Goal: Information Seeking & Learning: Learn about a topic

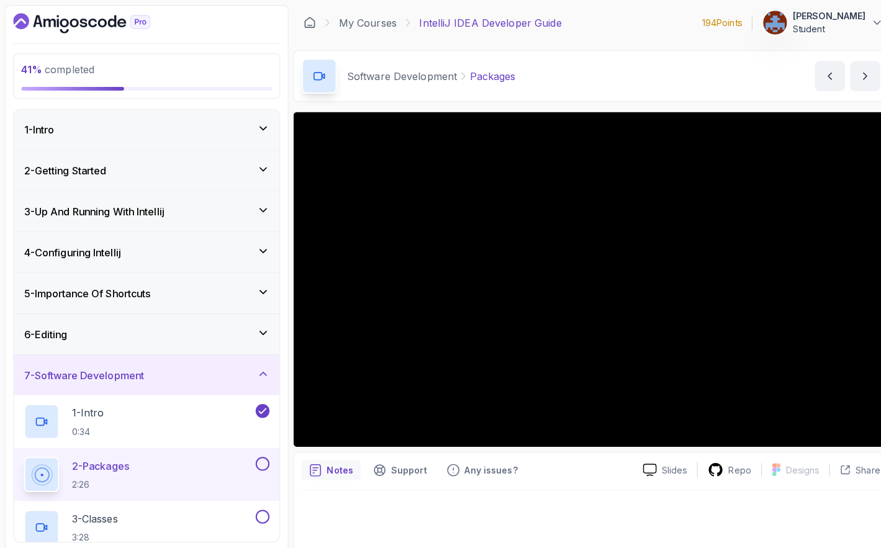
scroll to position [133, 0]
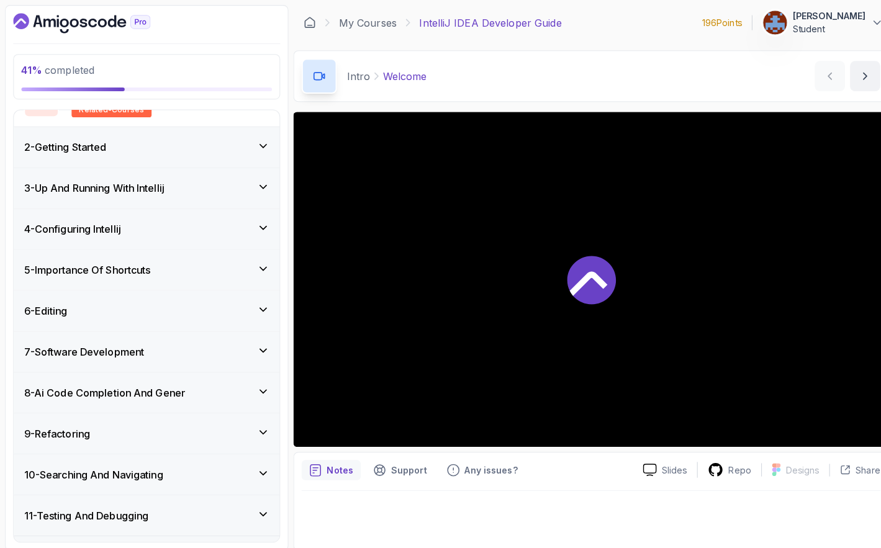
scroll to position [289, 0]
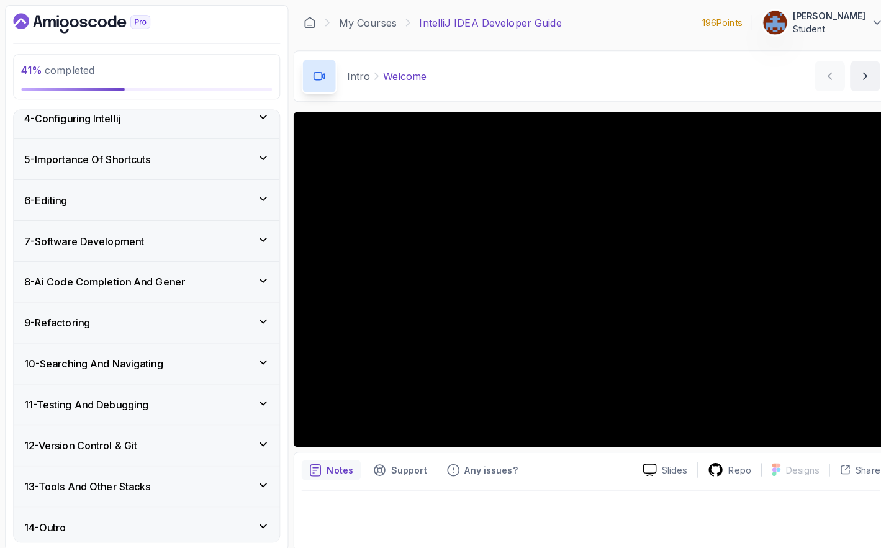
click at [253, 240] on div "7 - Software Development" at bounding box center [145, 237] width 242 height 15
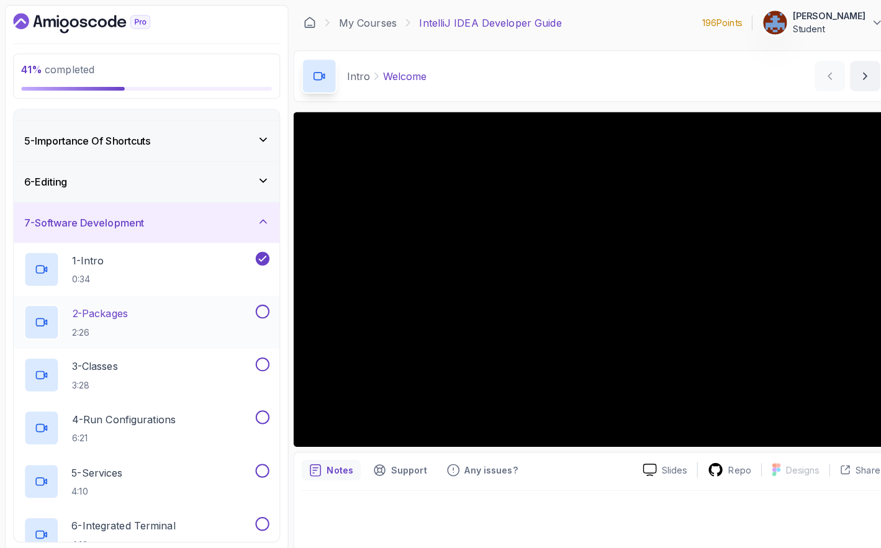
scroll to position [160, 0]
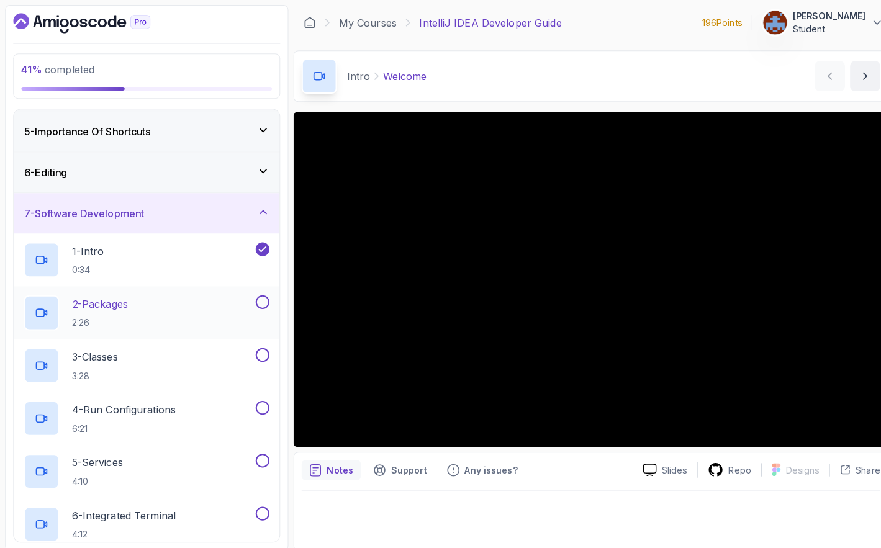
click at [116, 307] on h2 "2 - Packages 2:26" at bounding box center [98, 308] width 55 height 32
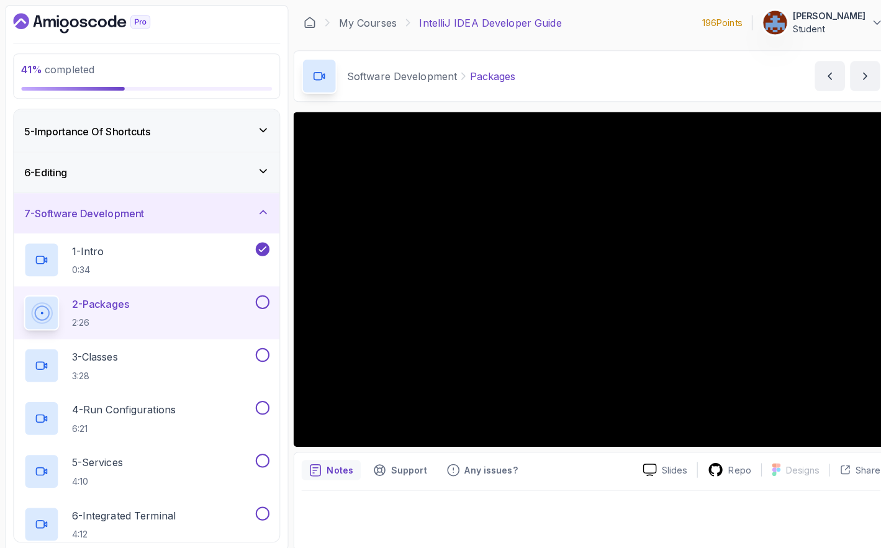
click at [720, 465] on div "Repo" at bounding box center [719, 464] width 63 height 16
click at [664, 464] on p "Slides" at bounding box center [665, 464] width 25 height 12
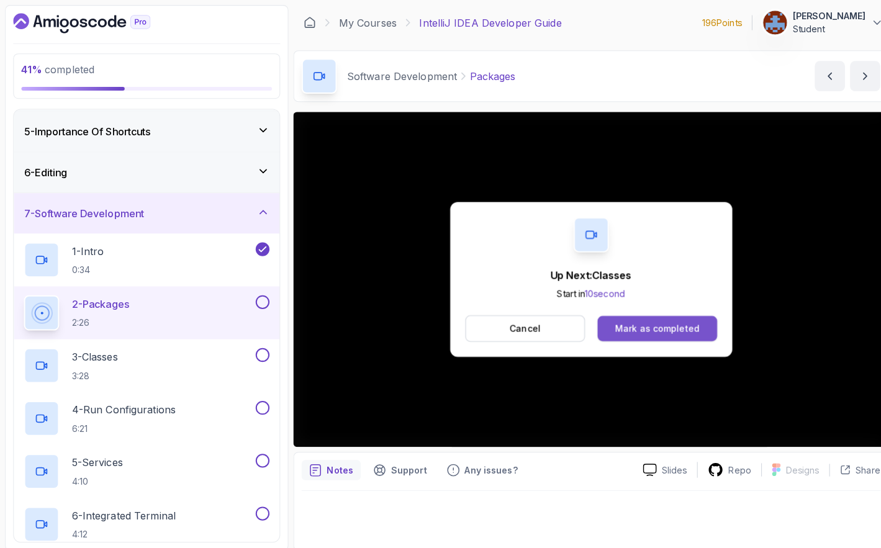
click at [691, 332] on button "Mark as completed" at bounding box center [647, 324] width 117 height 25
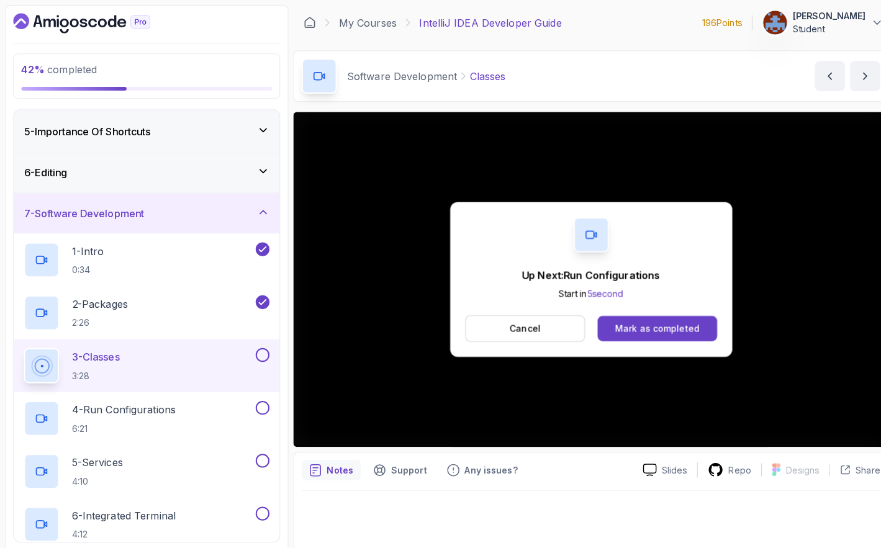
click at [663, 324] on div "Mark as completed" at bounding box center [648, 324] width 83 height 12
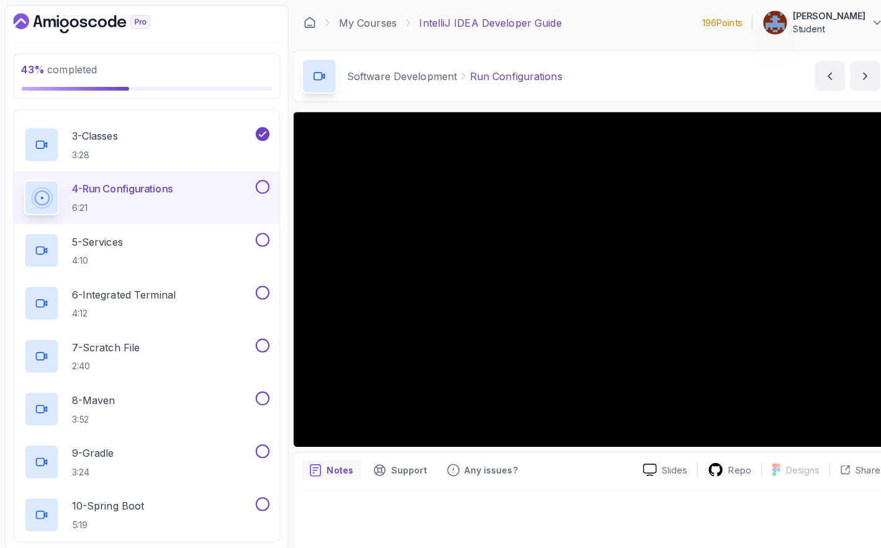
scroll to position [383, 0]
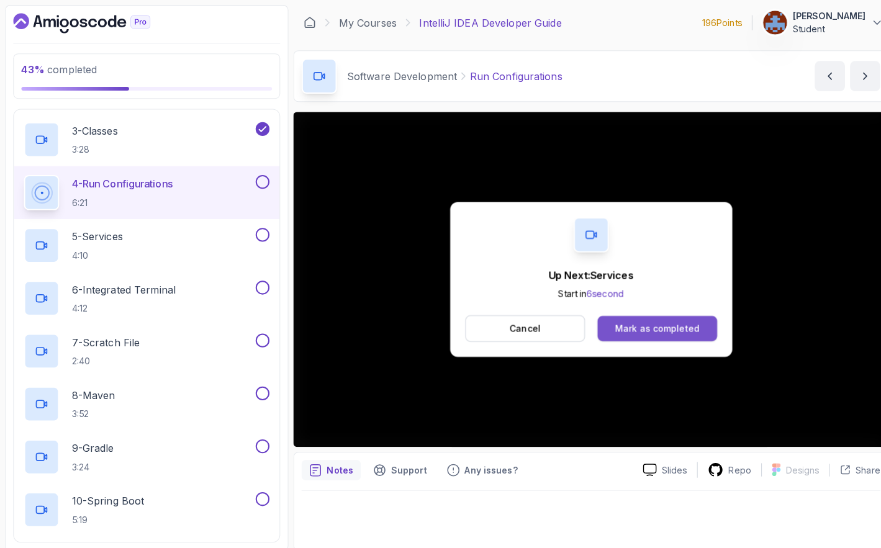
click at [662, 320] on div "Mark as completed" at bounding box center [648, 324] width 83 height 12
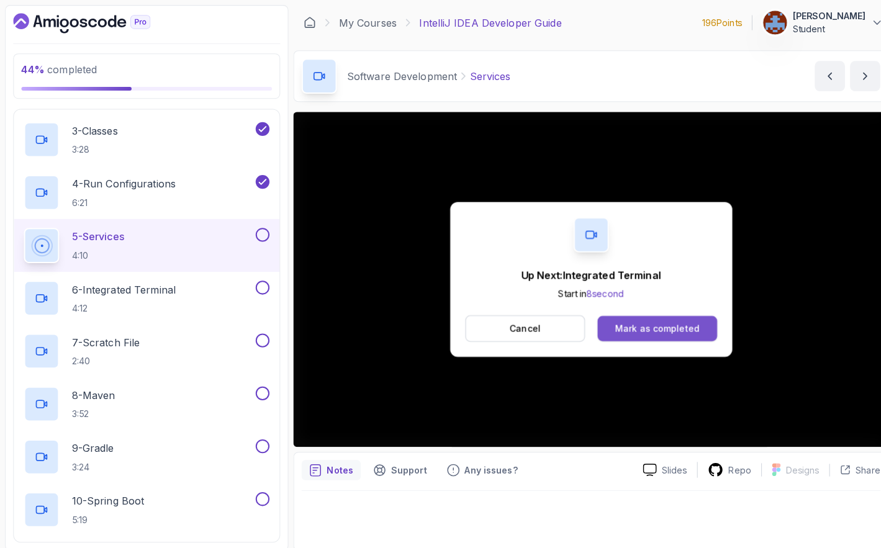
click at [663, 325] on div "Mark as completed" at bounding box center [648, 324] width 83 height 12
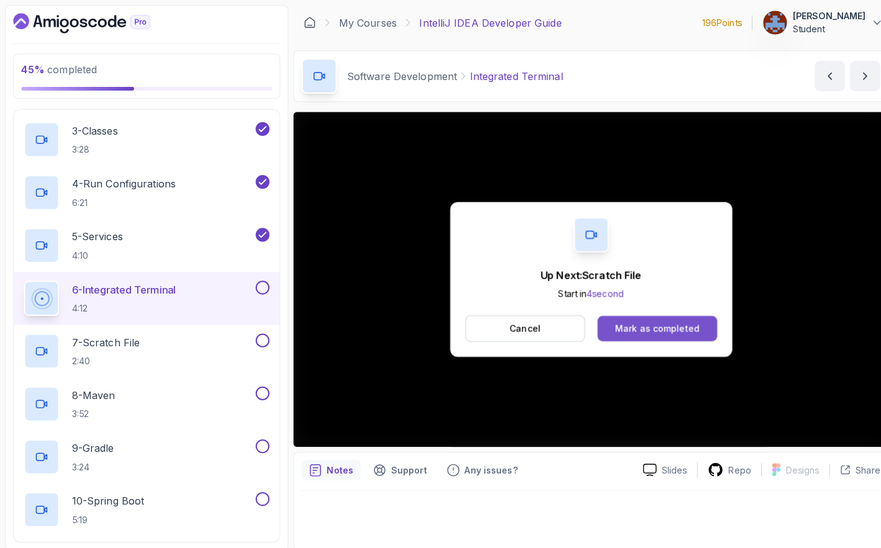
click at [646, 333] on button "Mark as completed" at bounding box center [647, 324] width 117 height 25
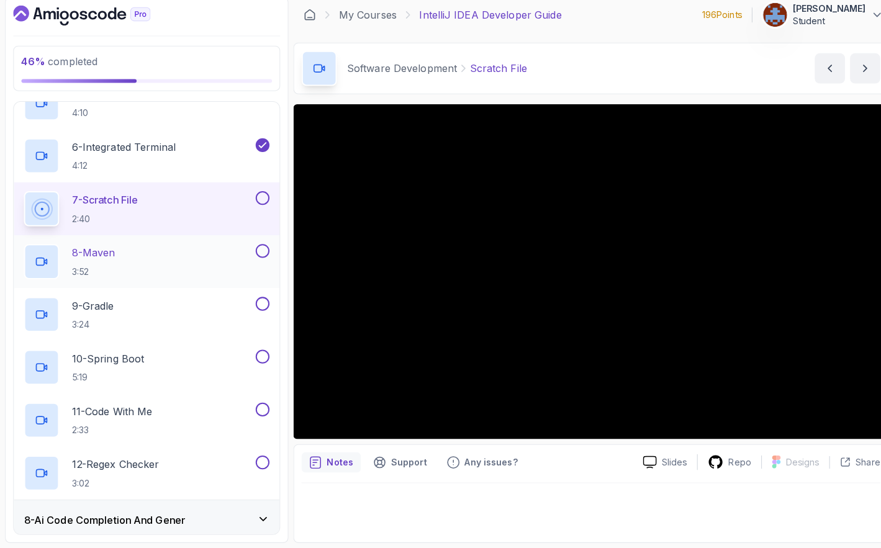
scroll to position [520, 0]
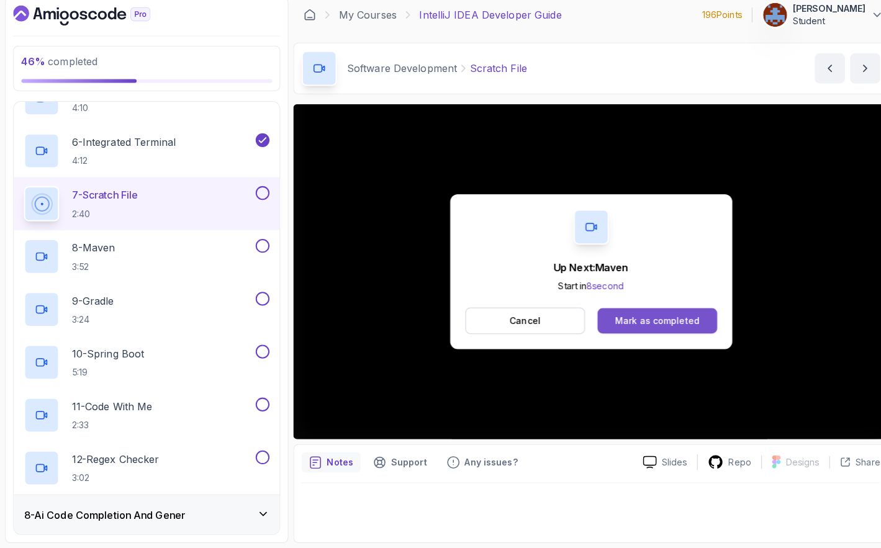
click at [663, 326] on div "Mark as completed" at bounding box center [648, 324] width 83 height 12
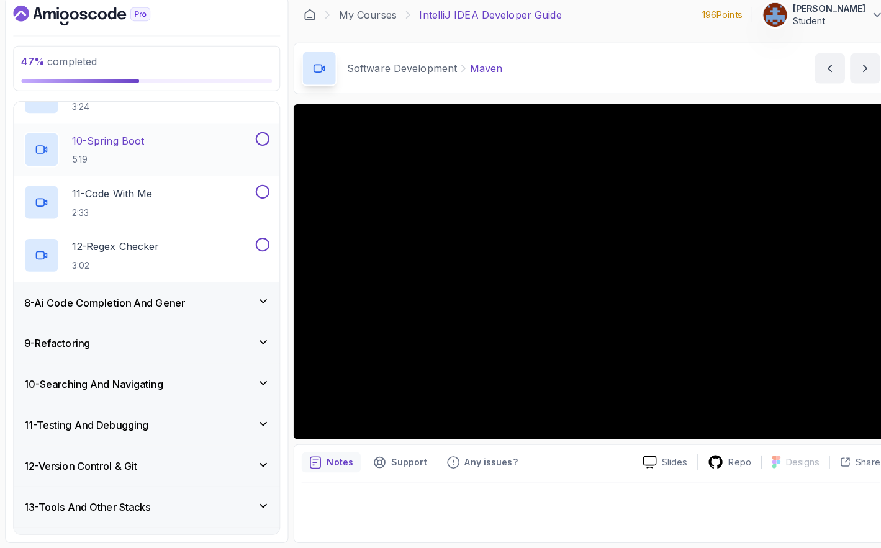
scroll to position [717, 0]
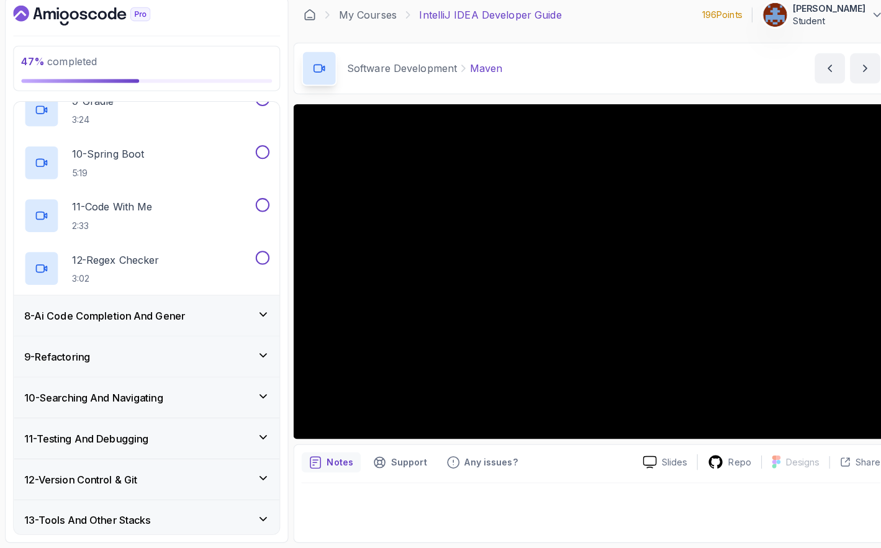
click at [259, 357] on icon at bounding box center [259, 358] width 12 height 12
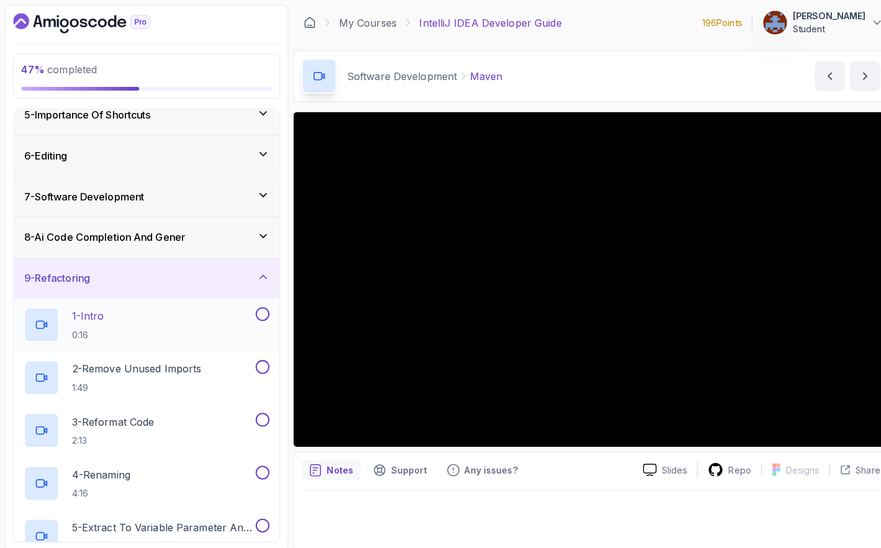
scroll to position [158, 0]
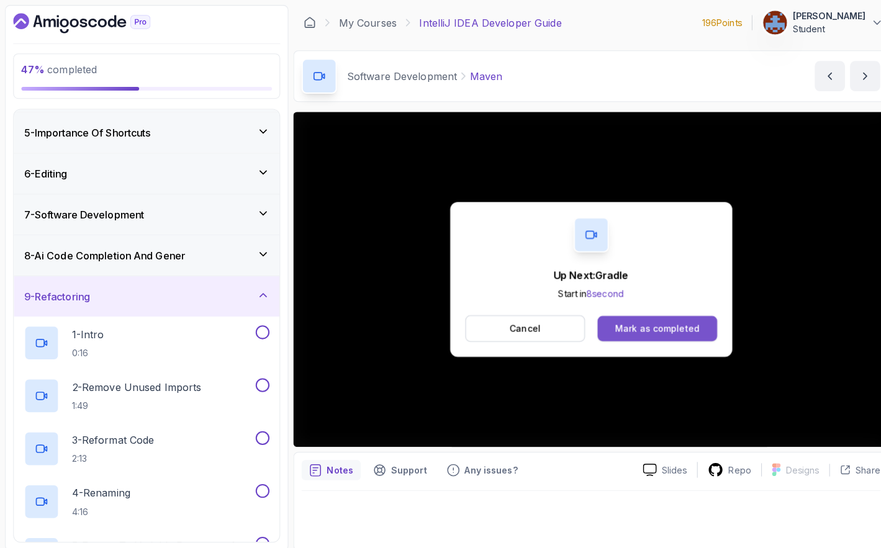
click at [638, 322] on div "Mark as completed" at bounding box center [648, 324] width 83 height 12
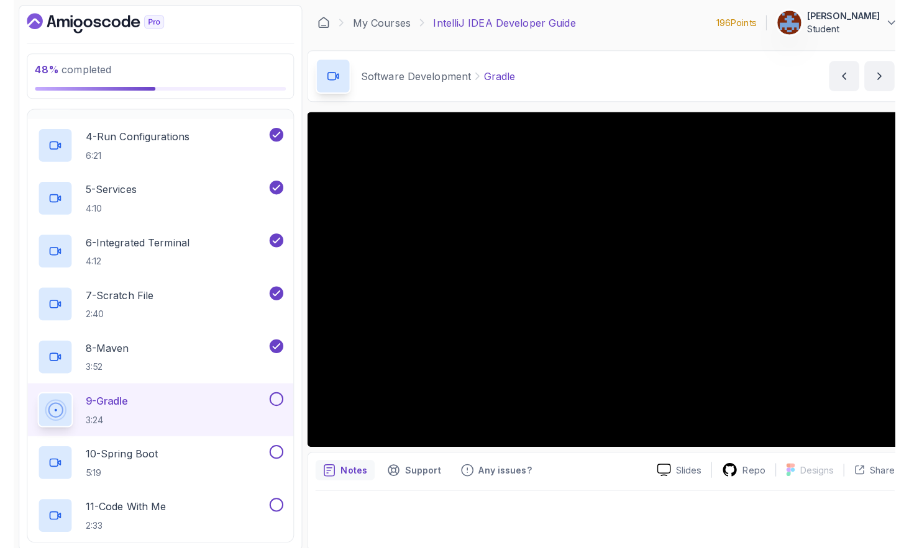
scroll to position [451, 0]
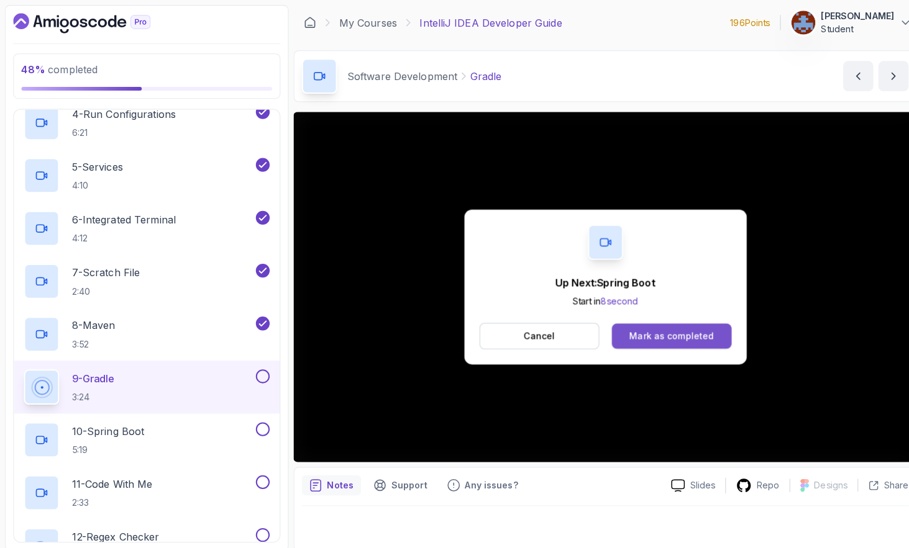
click at [638, 340] on button "Mark as completed" at bounding box center [661, 331] width 117 height 25
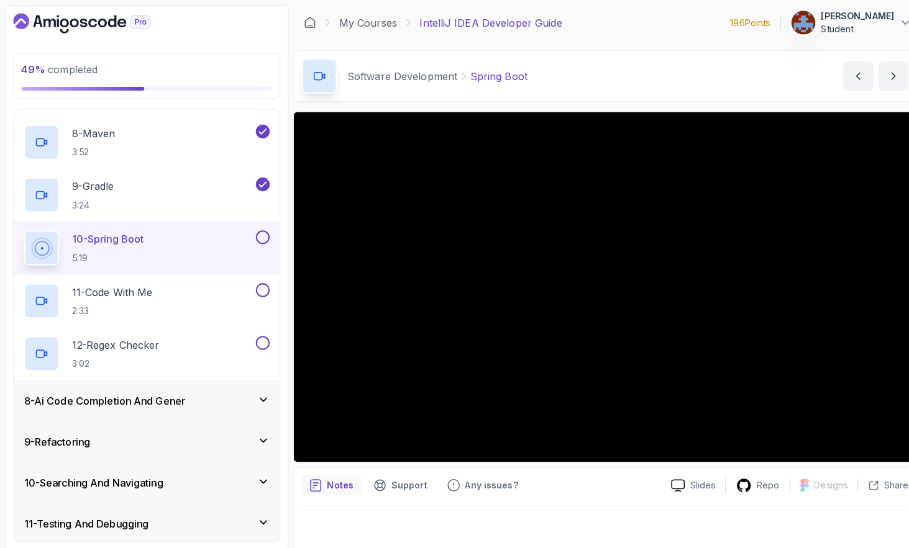
scroll to position [641, 0]
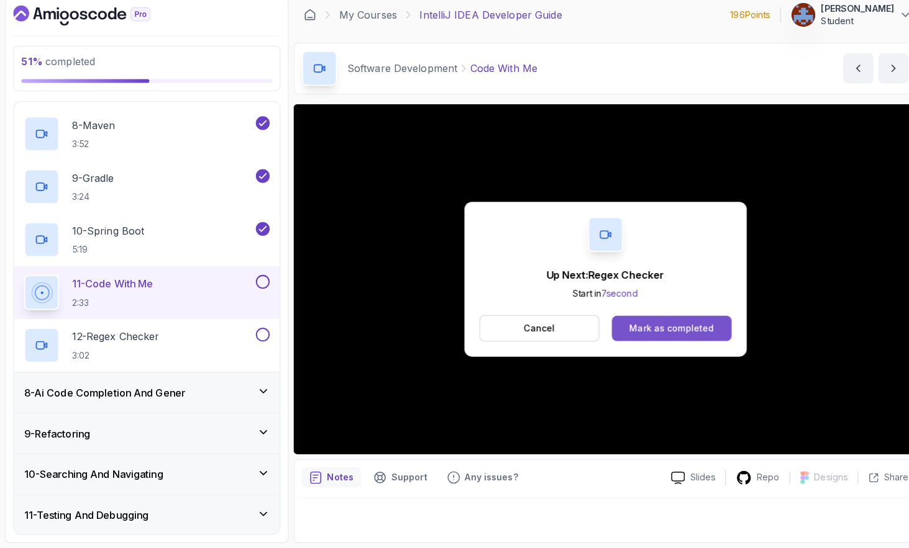
click at [705, 333] on button "Mark as completed" at bounding box center [661, 331] width 117 height 25
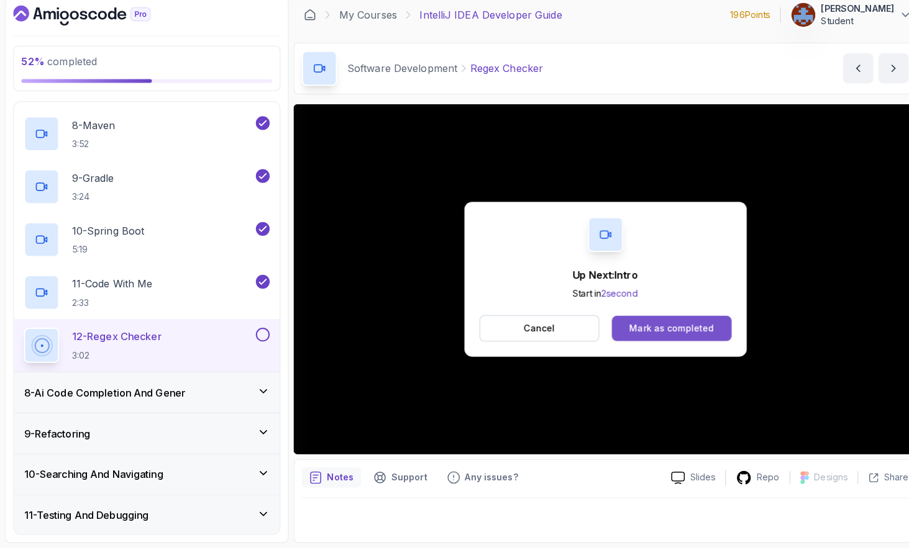
click at [668, 330] on div "Mark as completed" at bounding box center [661, 331] width 83 height 12
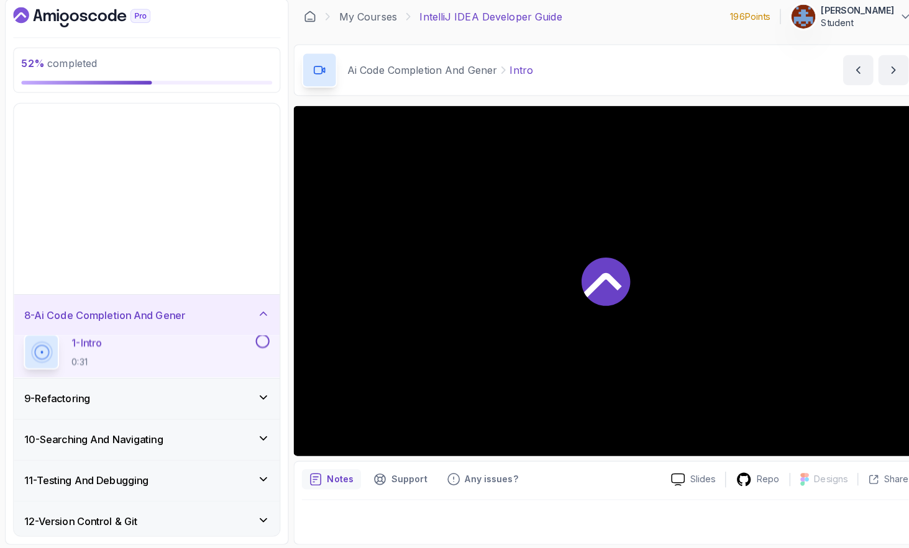
scroll to position [133, 0]
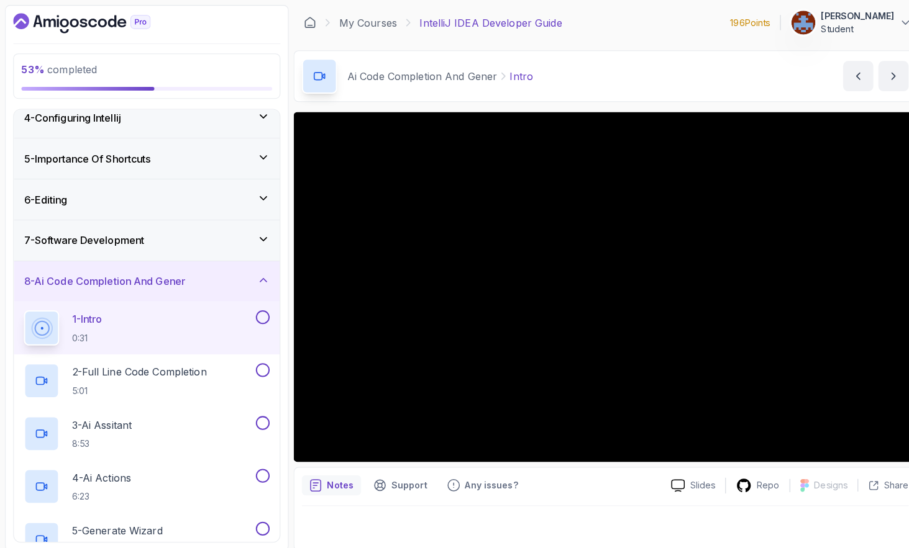
click at [258, 232] on icon at bounding box center [259, 236] width 12 height 12
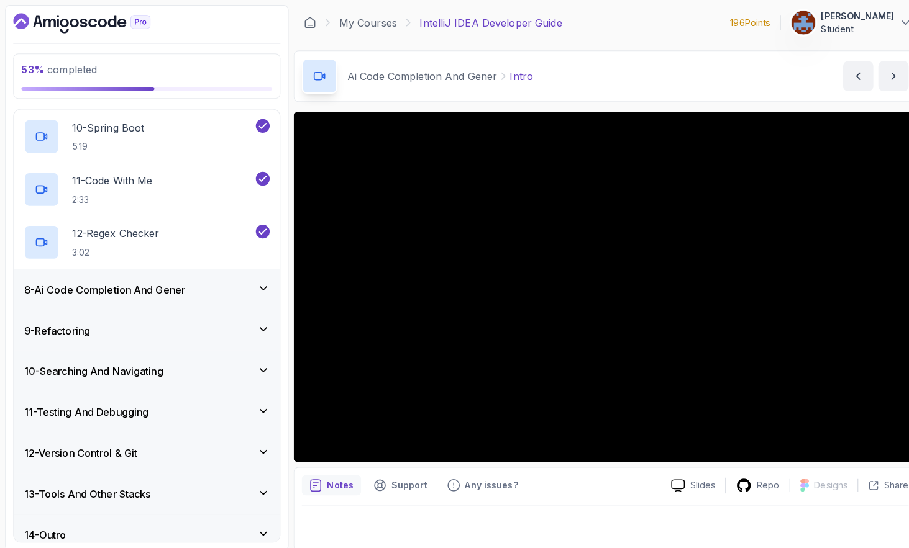
scroll to position [753, 0]
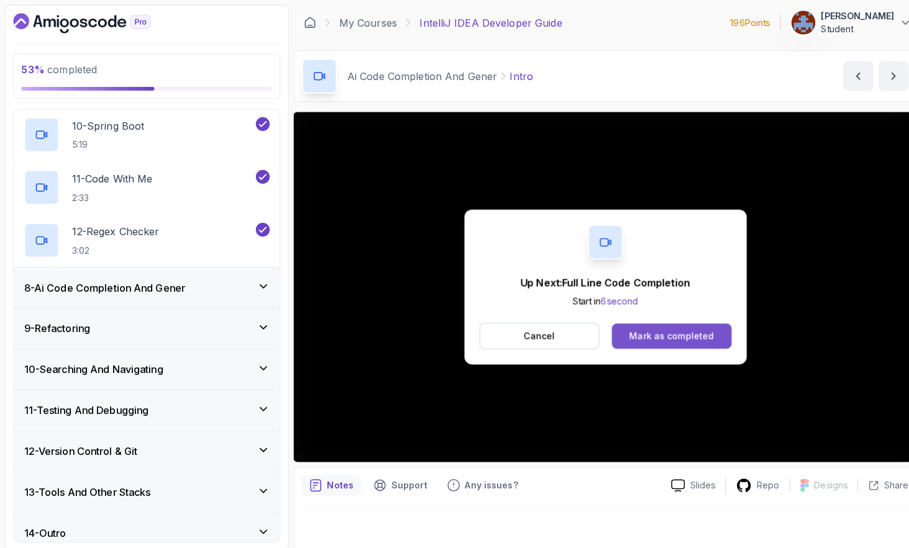
click at [705, 328] on button "Mark as completed" at bounding box center [661, 331] width 117 height 25
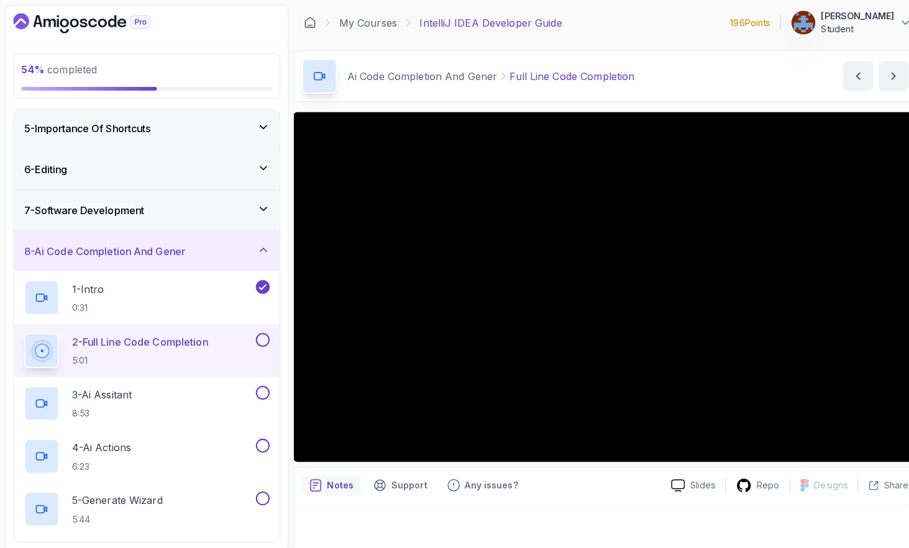
scroll to position [171, 0]
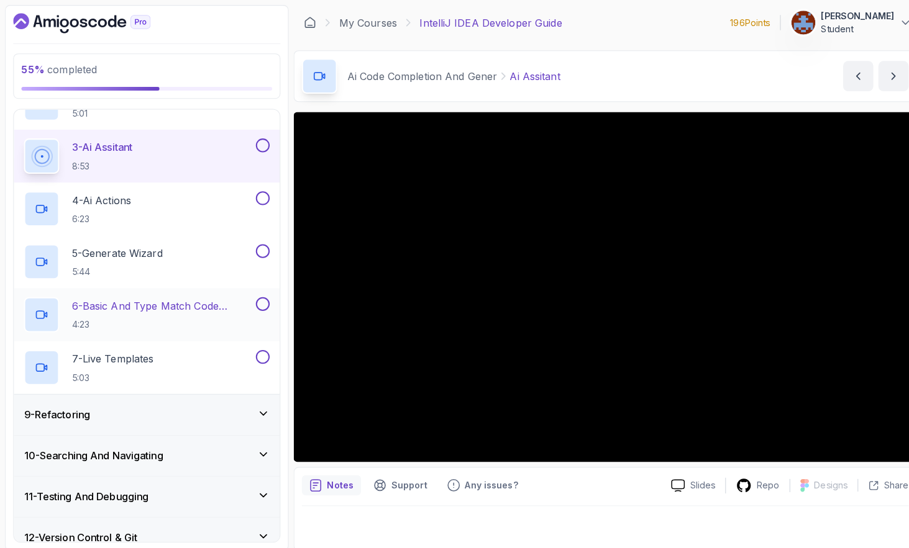
scroll to position [406, 0]
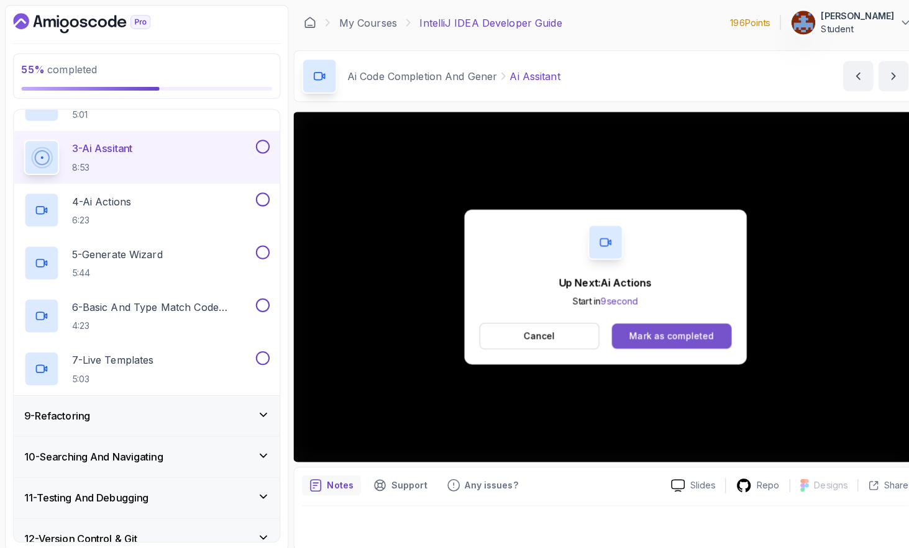
click at [663, 338] on button "Mark as completed" at bounding box center [661, 331] width 117 height 25
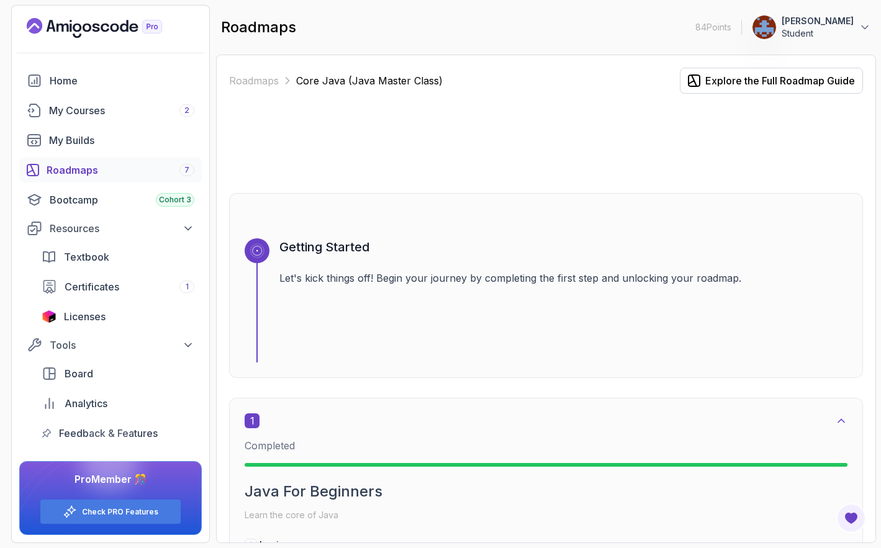
click at [845, 419] on icon at bounding box center [841, 421] width 12 height 12
click at [88, 175] on div "Roadmaps 7" at bounding box center [121, 170] width 148 height 15
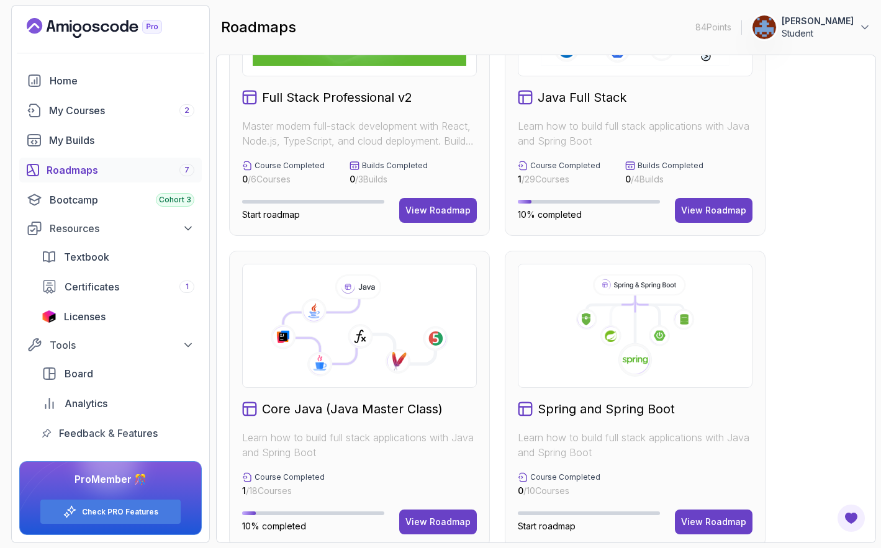
scroll to position [134, 0]
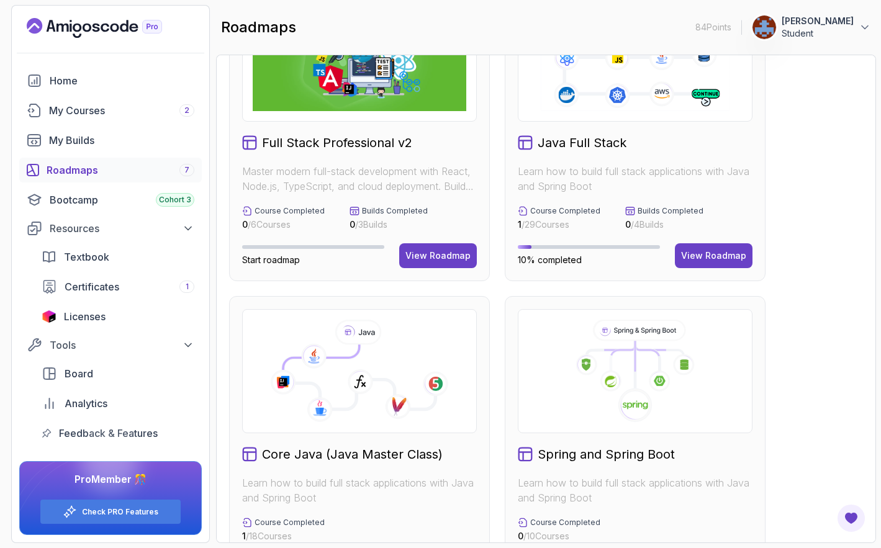
scroll to position [83, 0]
click at [606, 383] on image at bounding box center [610, 381] width 11 height 11
click at [584, 449] on h2 "Spring and Spring Boot" at bounding box center [606, 454] width 137 height 17
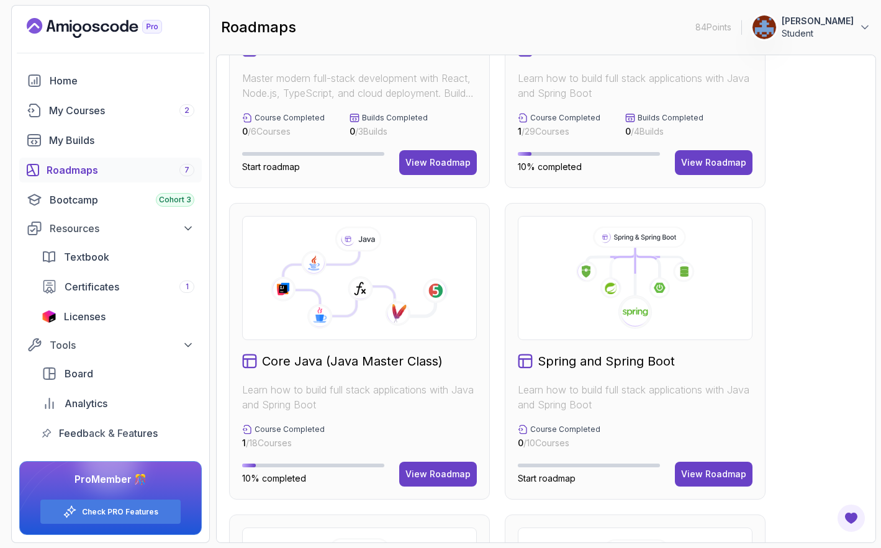
scroll to position [183, 0]
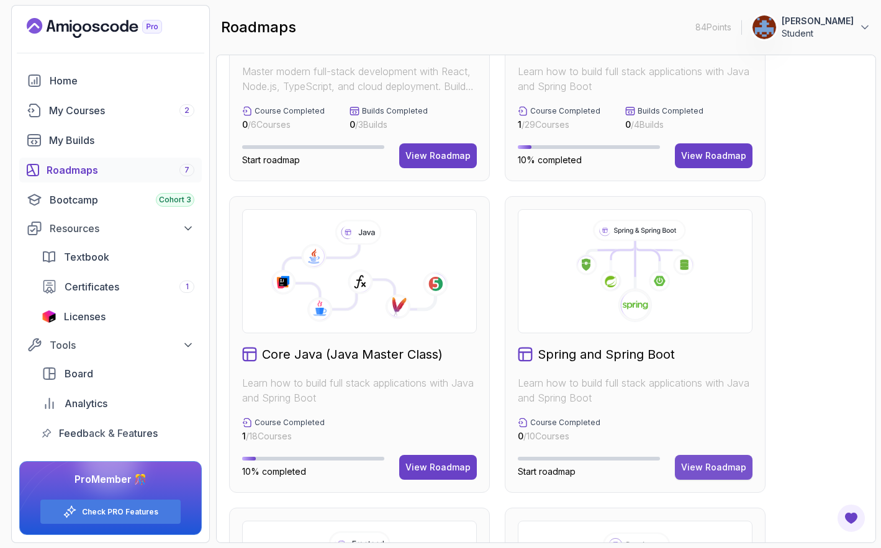
click at [694, 465] on div "View Roadmap" at bounding box center [713, 467] width 65 height 12
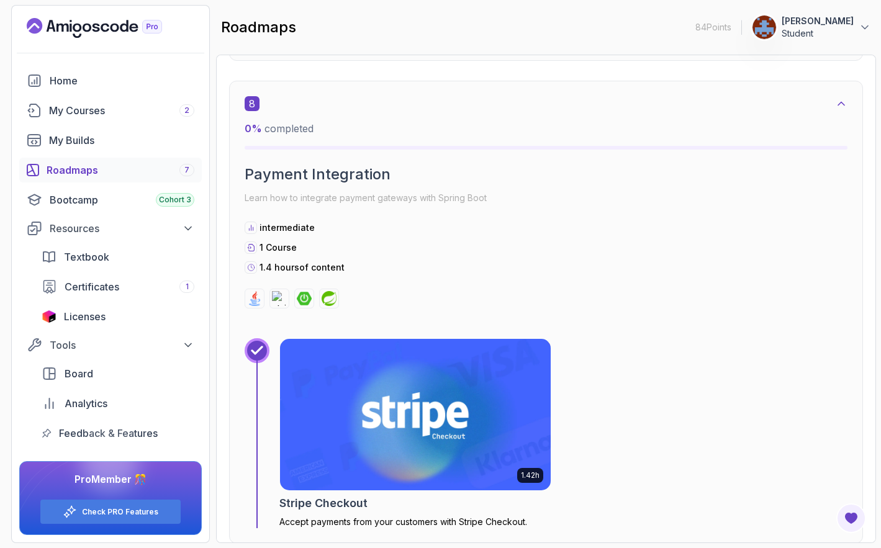
scroll to position [3811, 0]
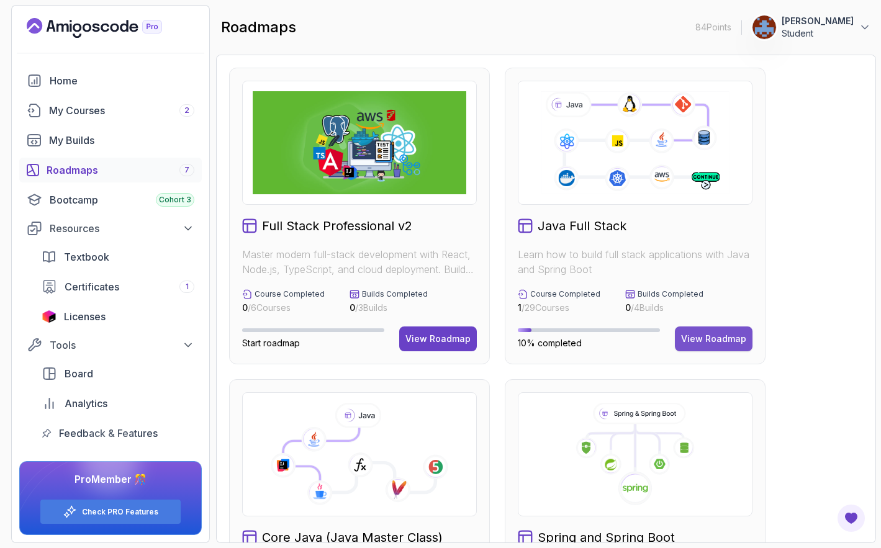
click at [729, 338] on div "View Roadmap" at bounding box center [713, 339] width 65 height 12
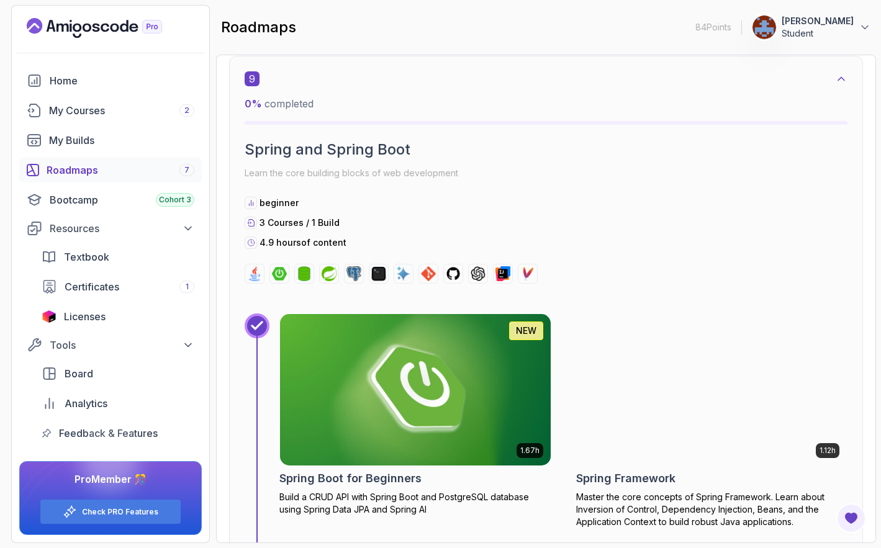
scroll to position [4485, 0]
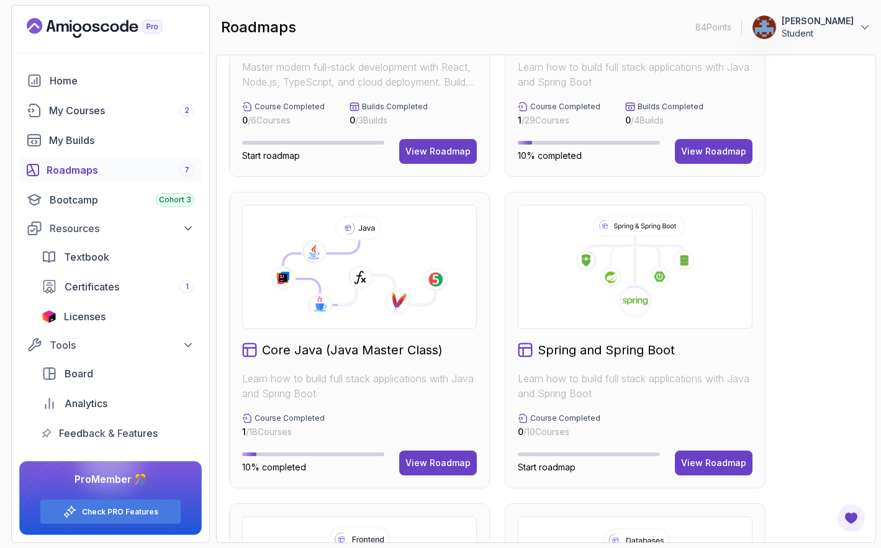
scroll to position [190, 0]
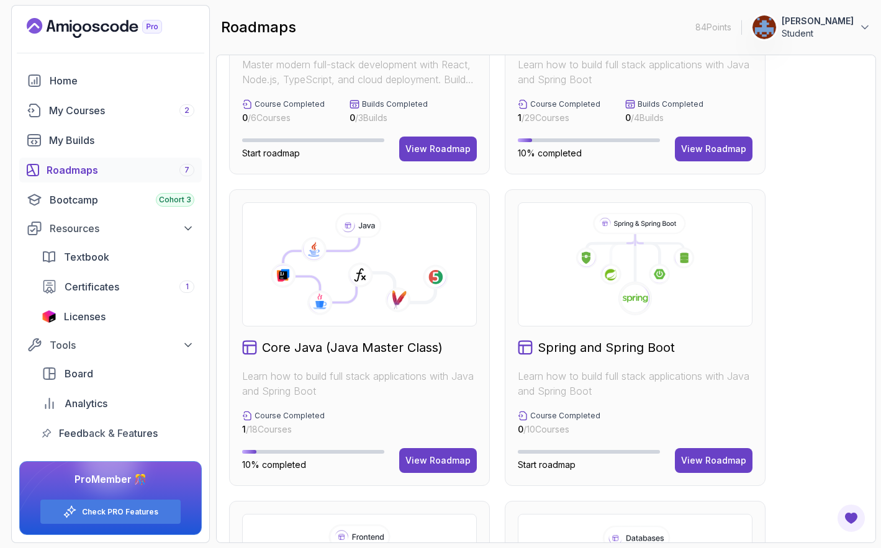
click at [632, 257] on icon at bounding box center [635, 264] width 214 height 103
click at [708, 455] on div "View Roadmap" at bounding box center [713, 461] width 65 height 12
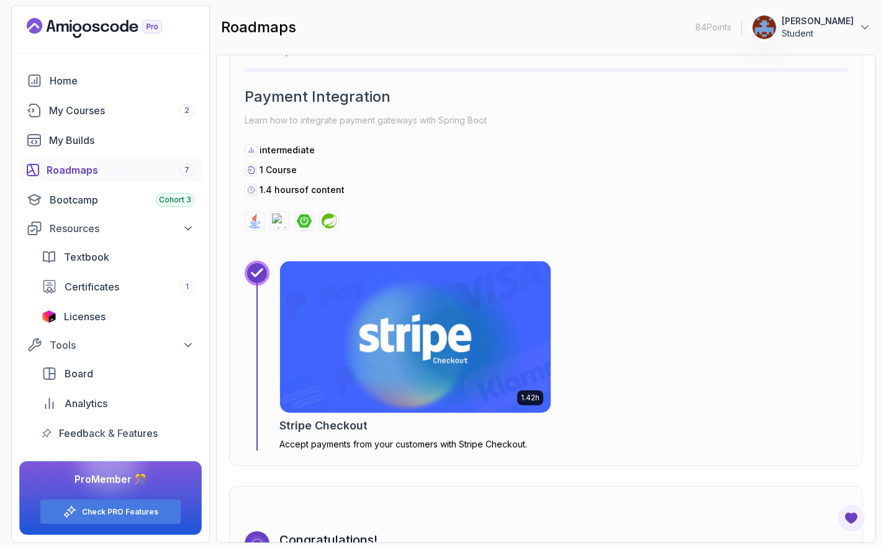
scroll to position [3886, 0]
